Goal: Information Seeking & Learning: Check status

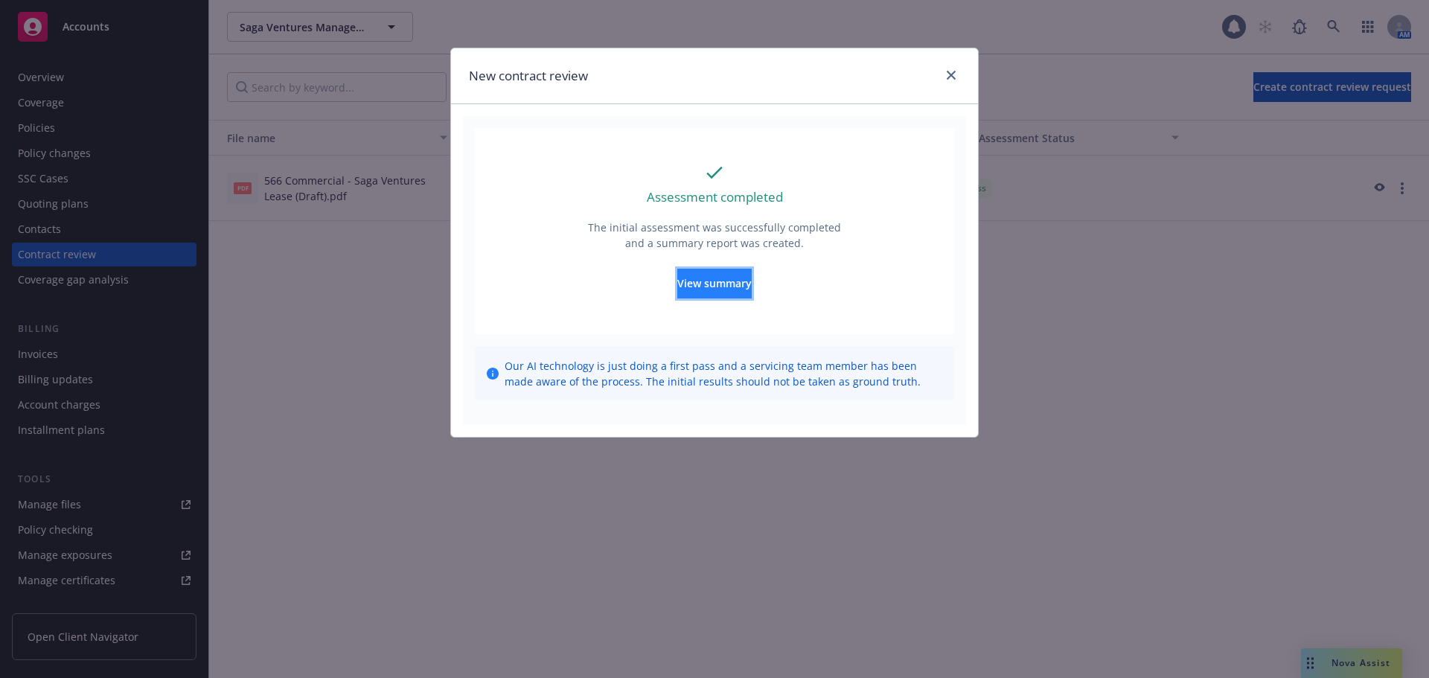
click at [735, 276] on span "View summary" at bounding box center [714, 283] width 74 height 14
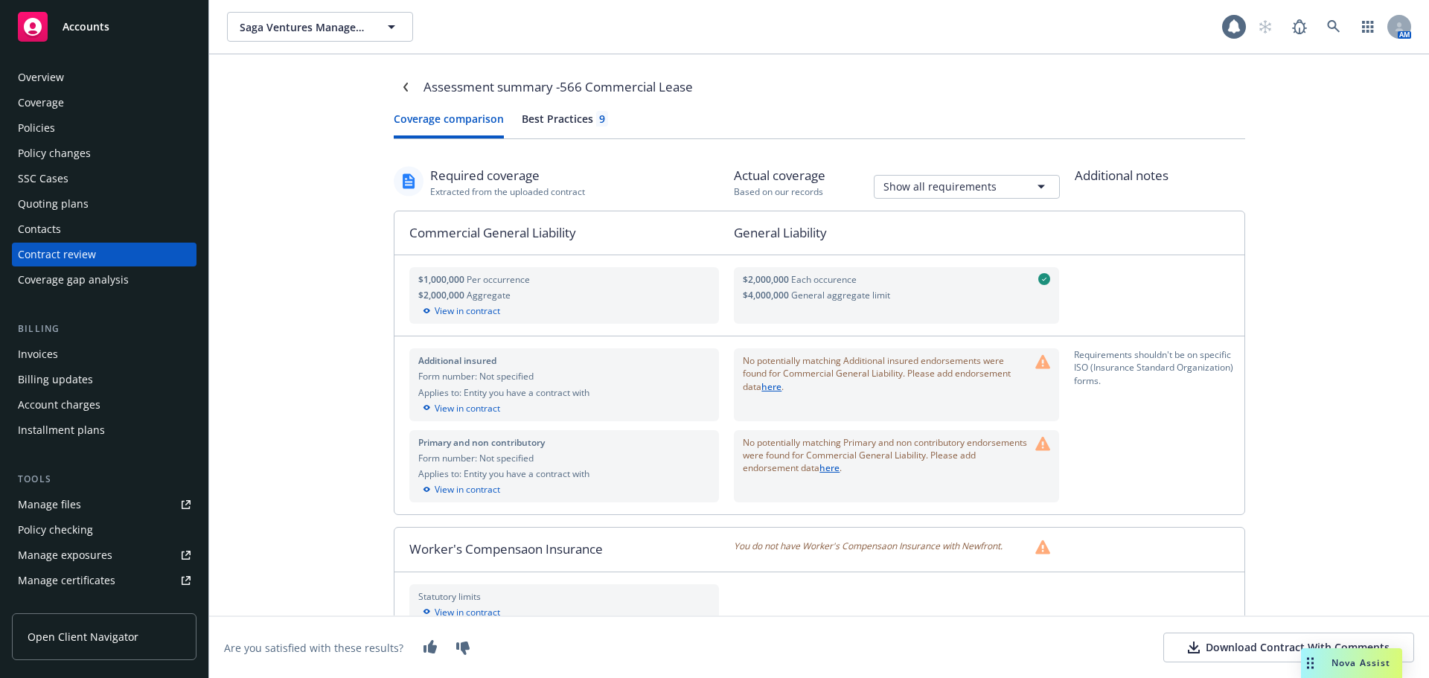
click at [551, 138] on button "Best Practices 9" at bounding box center [565, 125] width 86 height 28
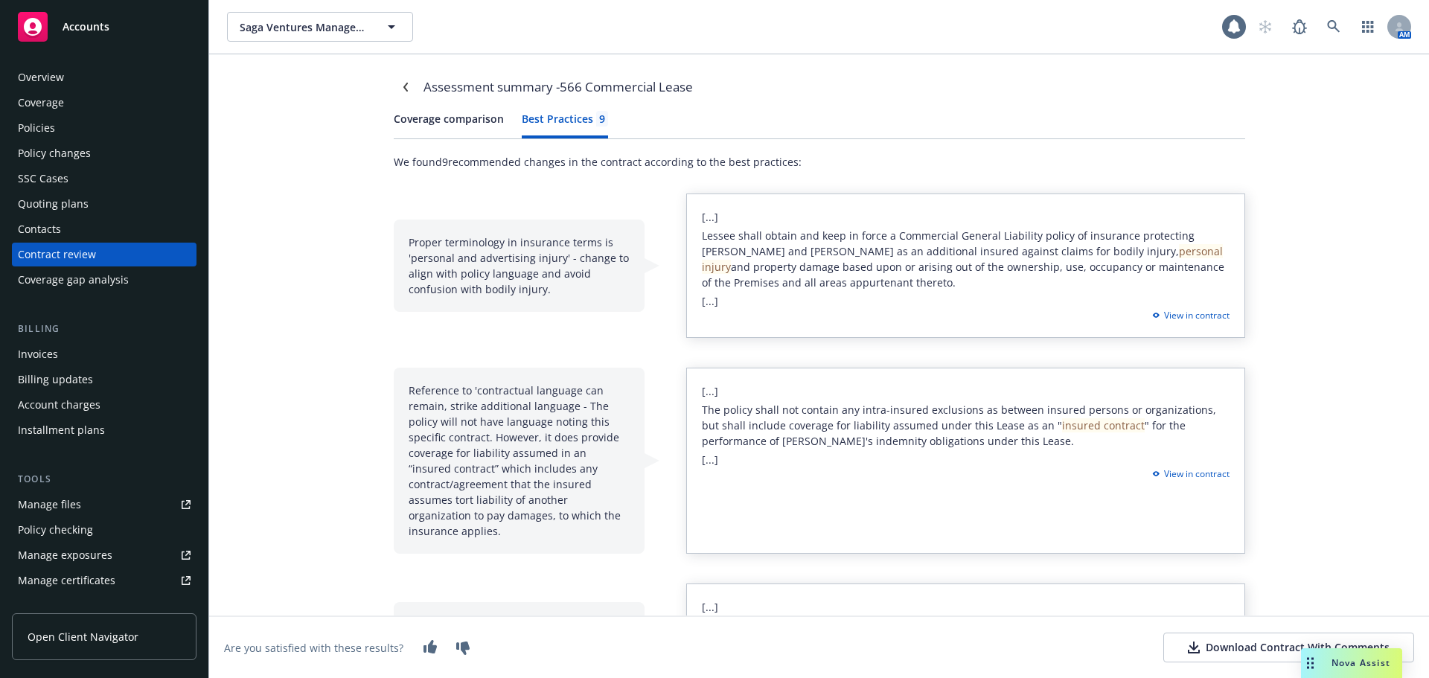
click at [1203, 645] on div "Download Contract With Comments" at bounding box center [1289, 647] width 202 height 15
click at [67, 127] on div "Policies" at bounding box center [104, 128] width 173 height 24
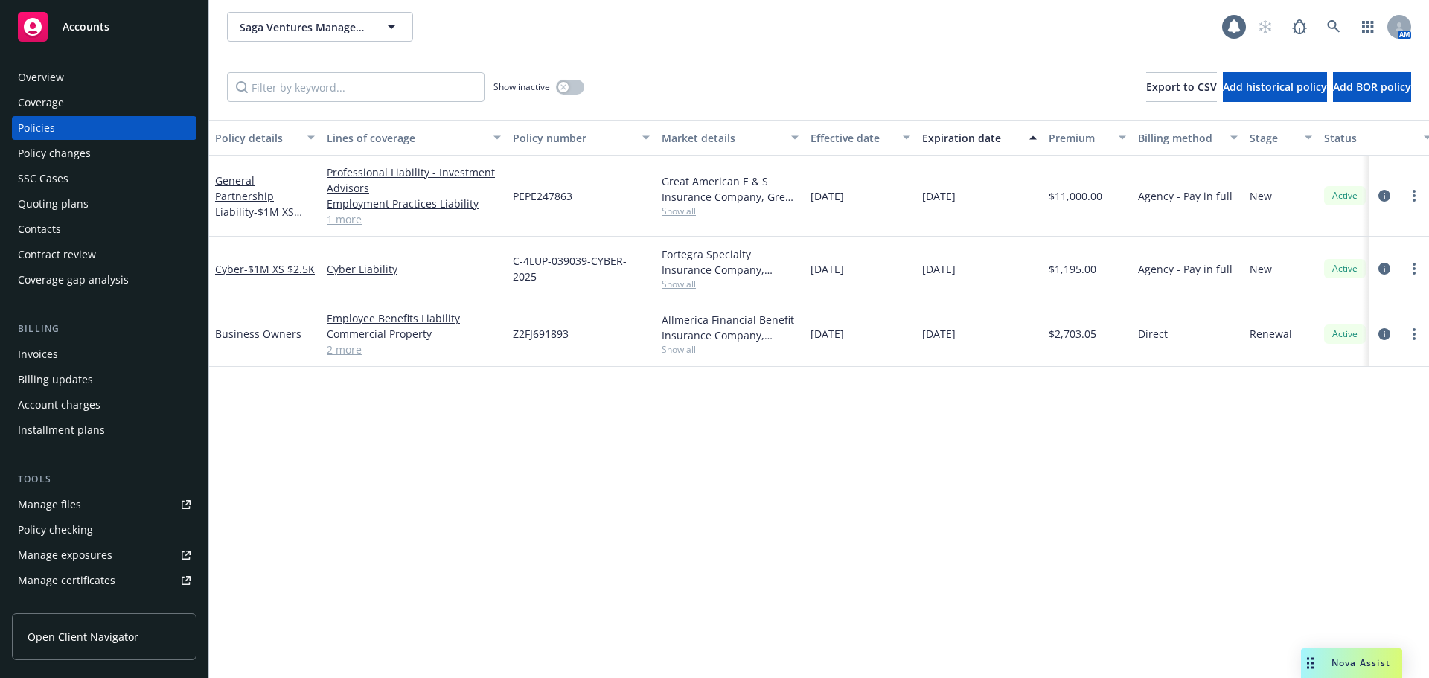
click at [668, 345] on span "Show all" at bounding box center [730, 349] width 137 height 13
drag, startPoint x: 578, startPoint y: 336, endPoint x: 512, endPoint y: 336, distance: 66.2
click at [512, 336] on div "Z2FJ691893" at bounding box center [581, 333] width 149 height 65
copy span "Z2FJ691893"
click at [72, 86] on div "Overview" at bounding box center [104, 77] width 173 height 24
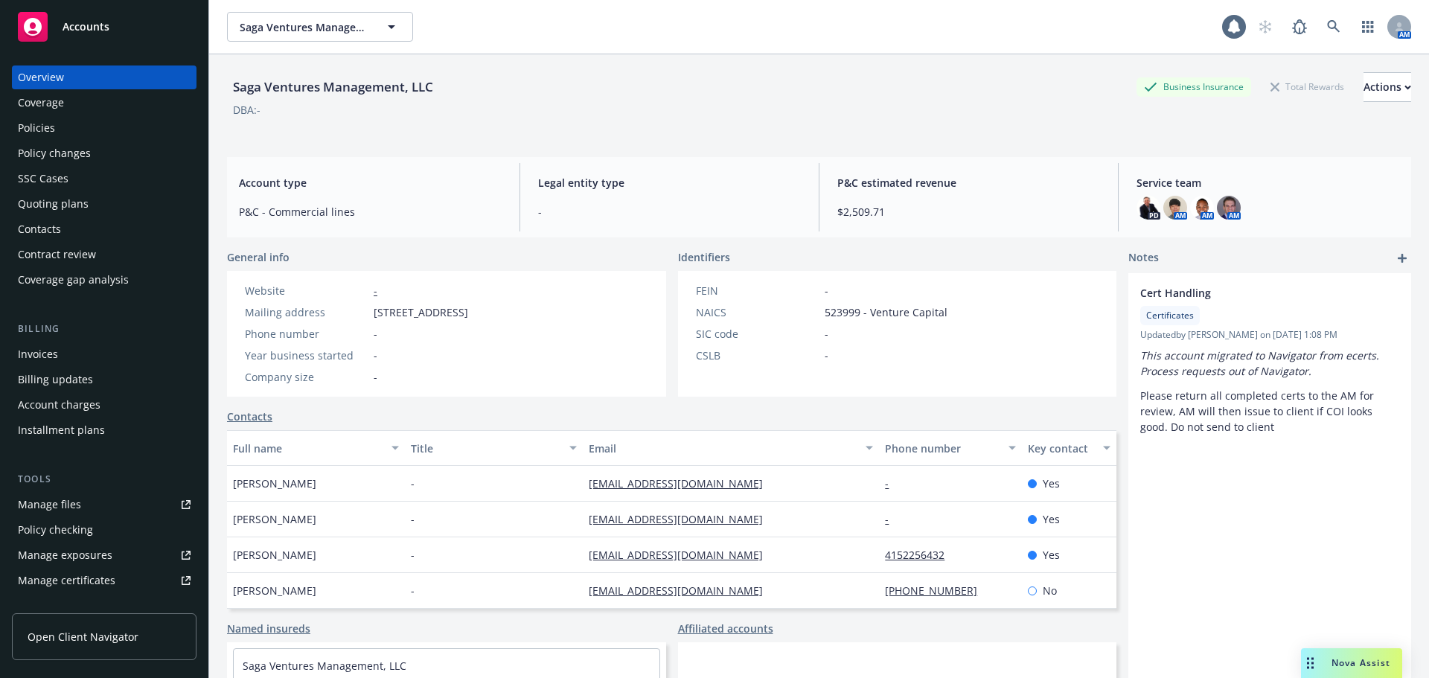
click at [45, 133] on div "Policies" at bounding box center [36, 128] width 37 height 24
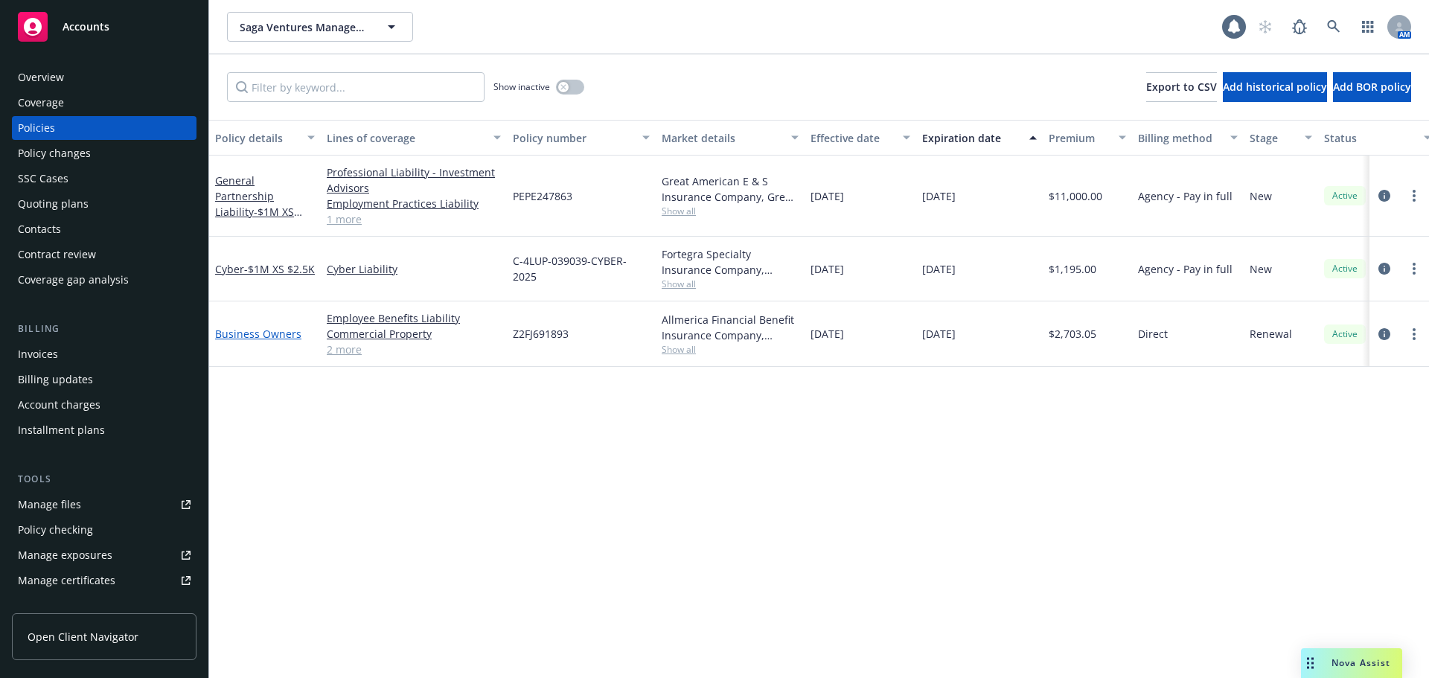
click at [249, 334] on link "Business Owners" at bounding box center [258, 334] width 86 height 14
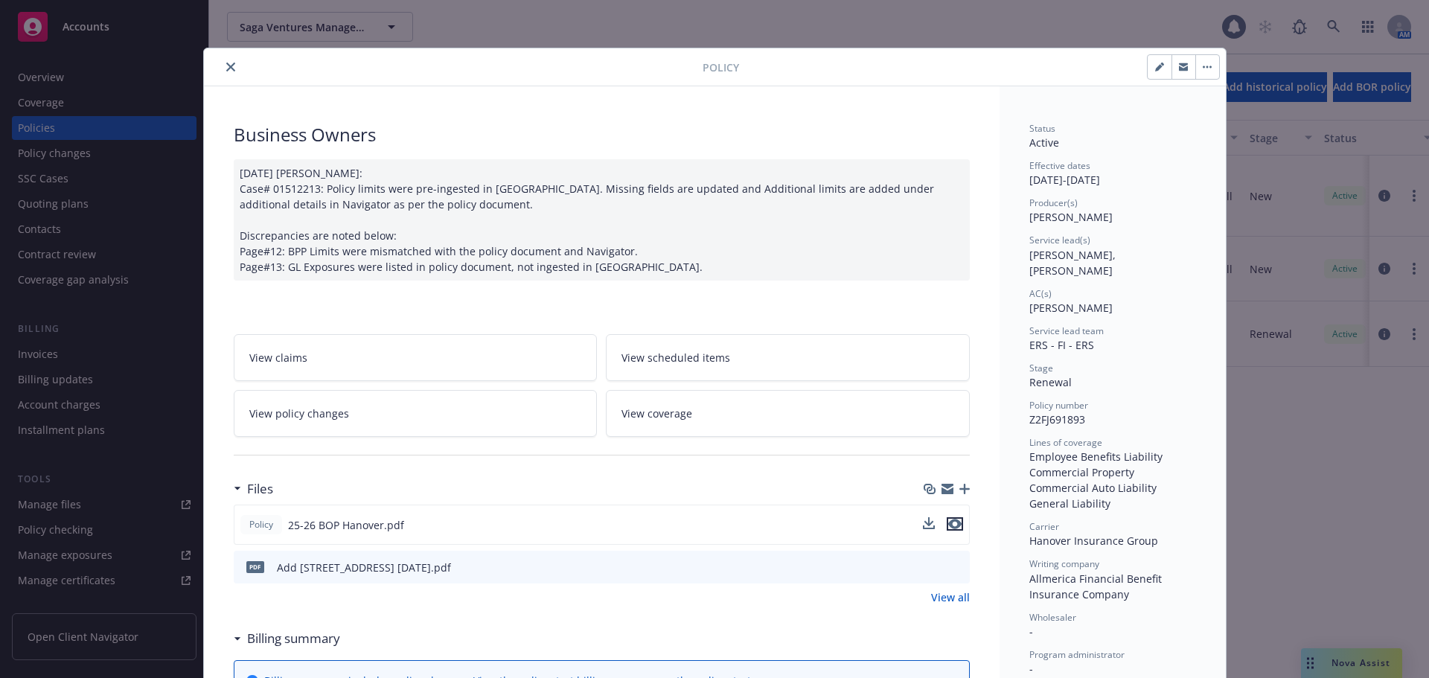
click at [948, 524] on icon "preview file" at bounding box center [954, 524] width 13 height 10
click at [941, 489] on icon "button" at bounding box center [947, 490] width 12 height 7
click at [226, 67] on icon "close" at bounding box center [230, 67] width 9 height 9
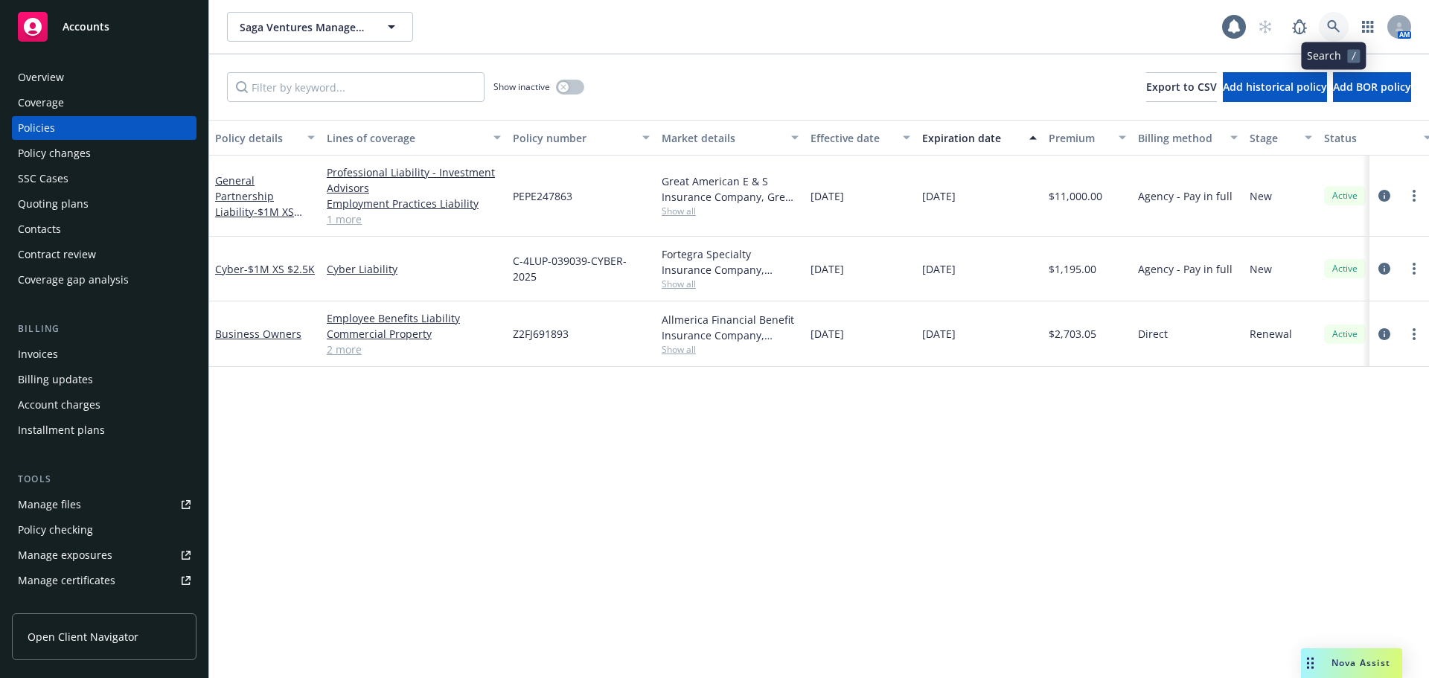
click at [1333, 33] on link at bounding box center [1334, 27] width 30 height 30
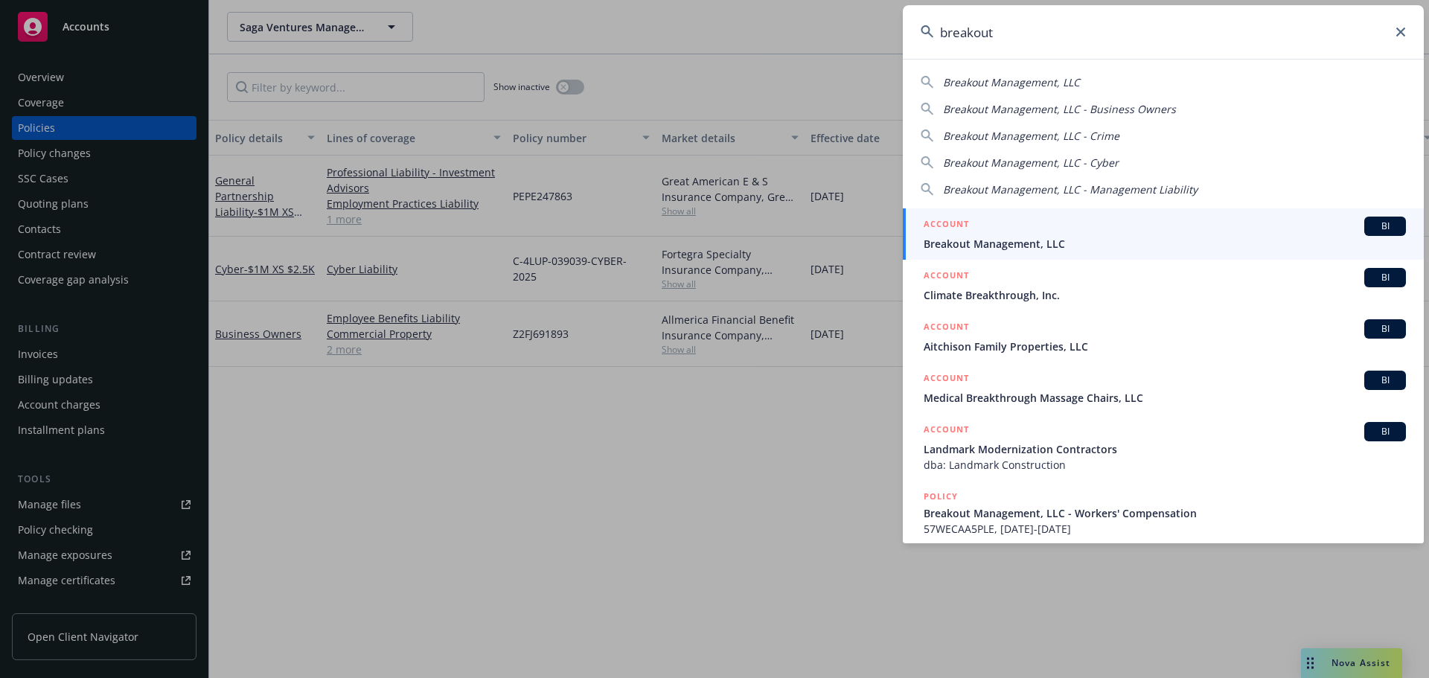
type input "breakout"
click at [1010, 227] on div "ACCOUNT BI" at bounding box center [1165, 226] width 482 height 19
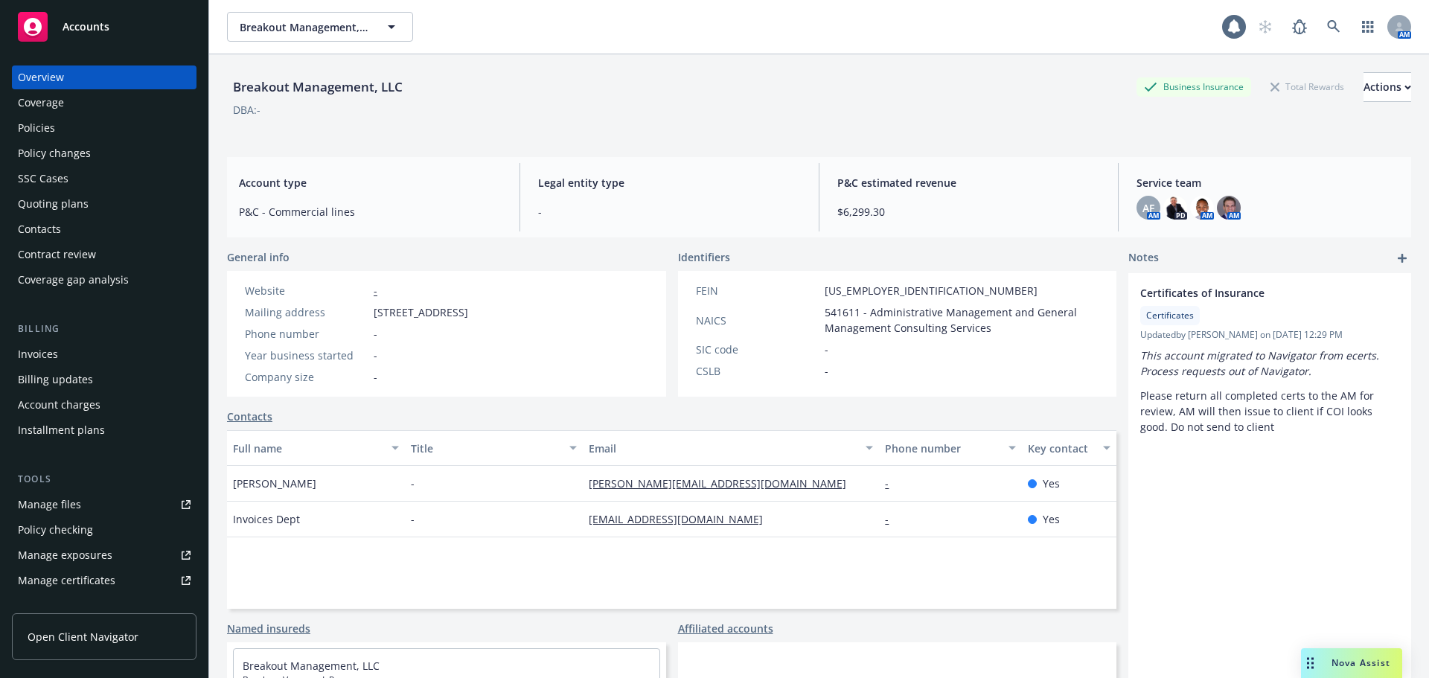
click at [67, 358] on div "Invoices" at bounding box center [104, 354] width 173 height 24
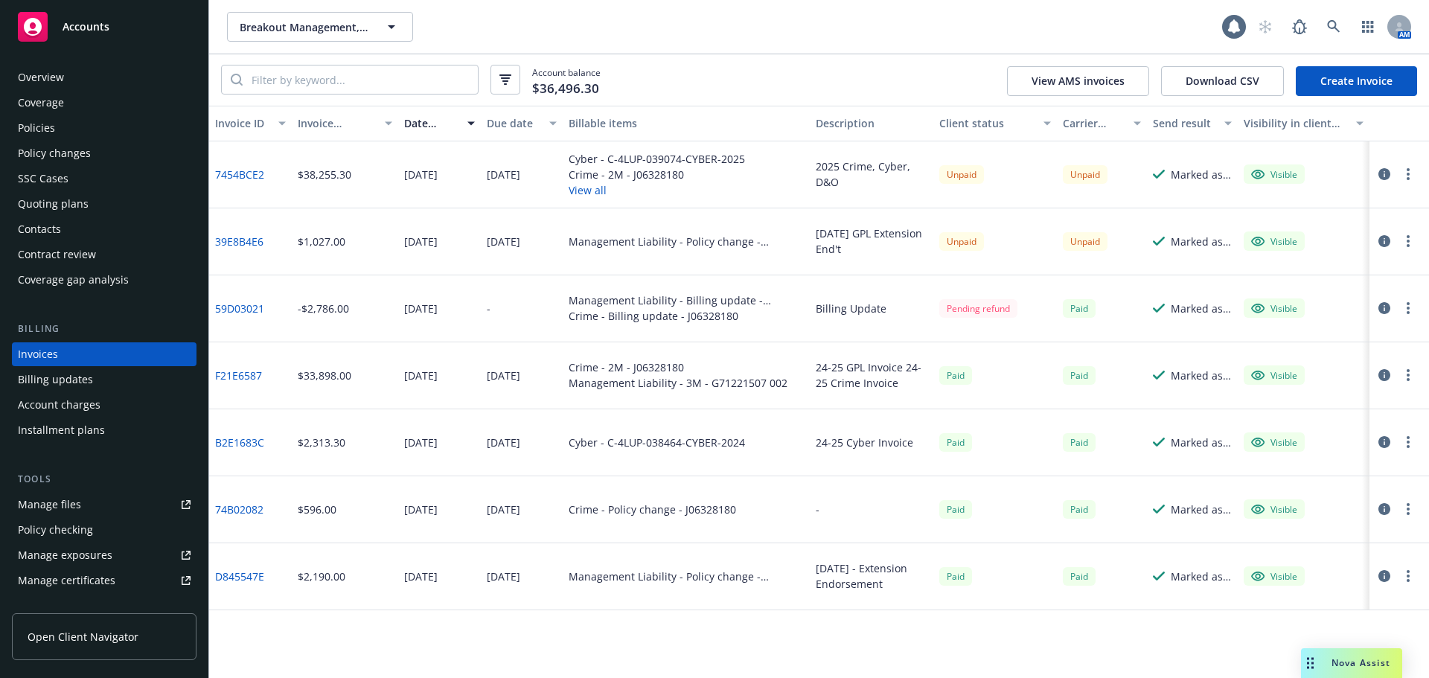
click at [583, 190] on button "View all" at bounding box center [657, 190] width 176 height 16
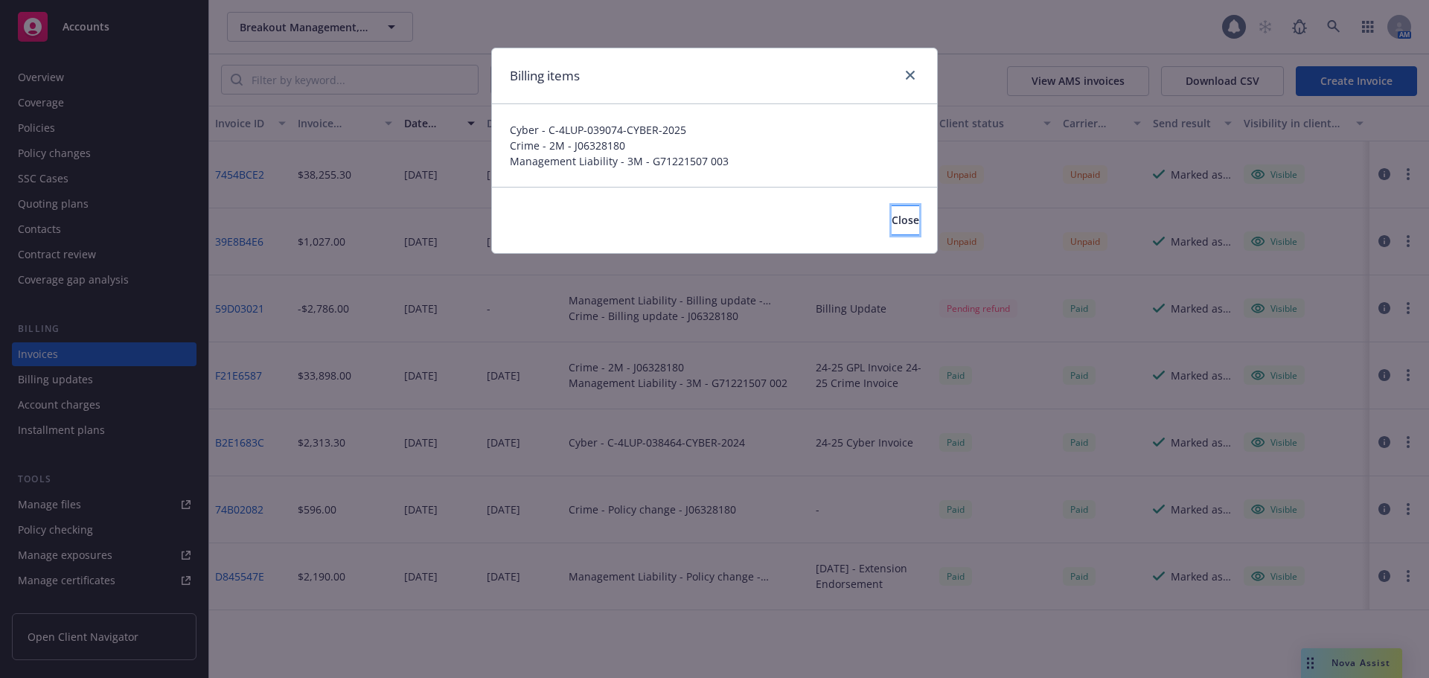
click at [898, 213] on button "Close" at bounding box center [906, 220] width 28 height 30
